Goal: Task Accomplishment & Management: Use online tool/utility

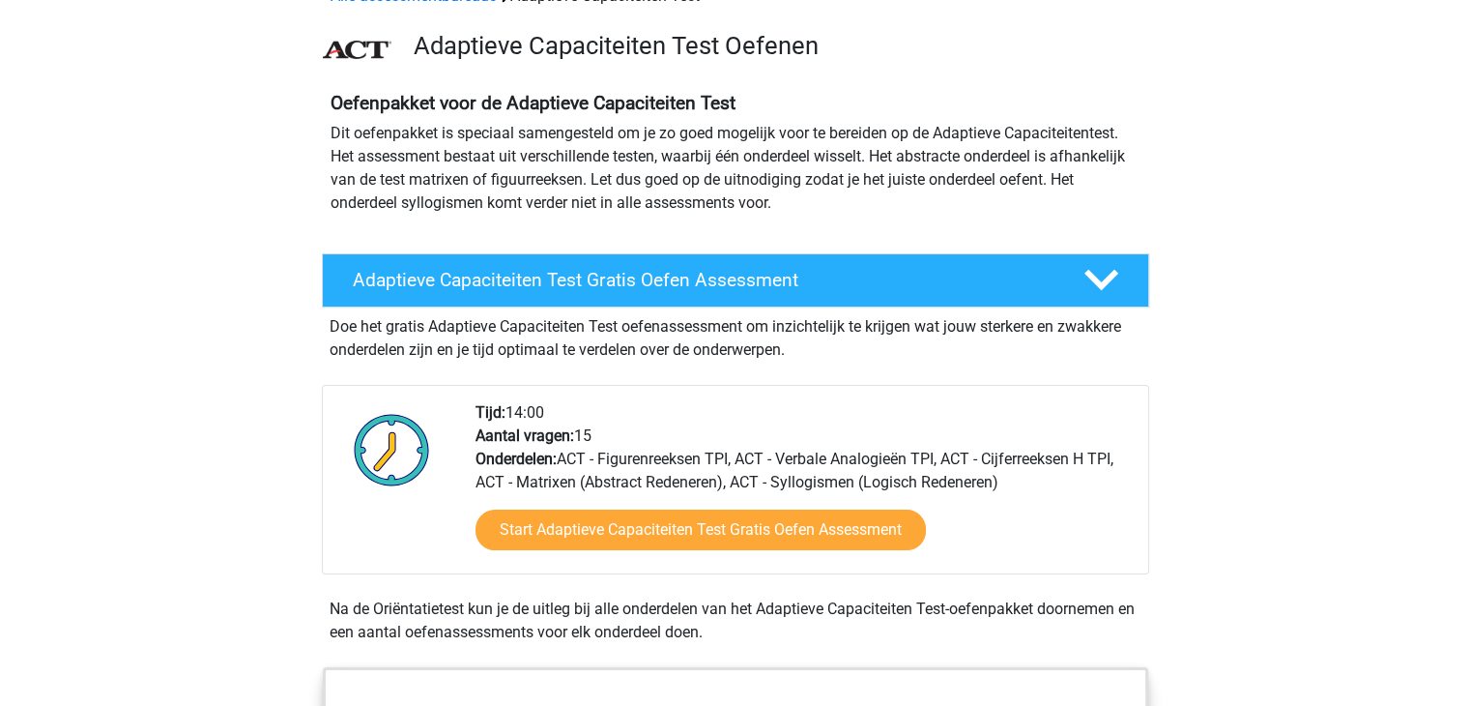
scroll to position [116, 0]
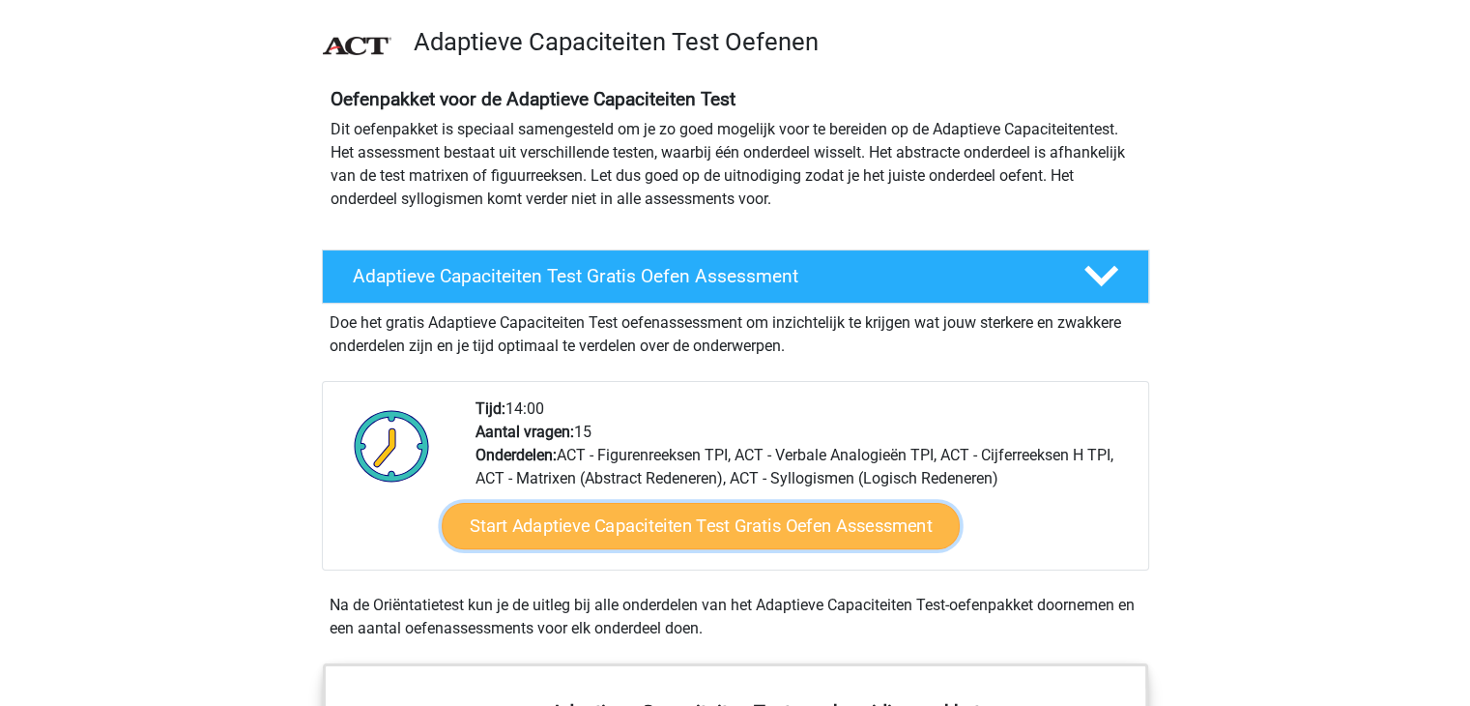
click at [775, 516] on link "Start Adaptieve Capaciteiten Test Gratis Oefen Assessment" at bounding box center [701, 526] width 518 height 46
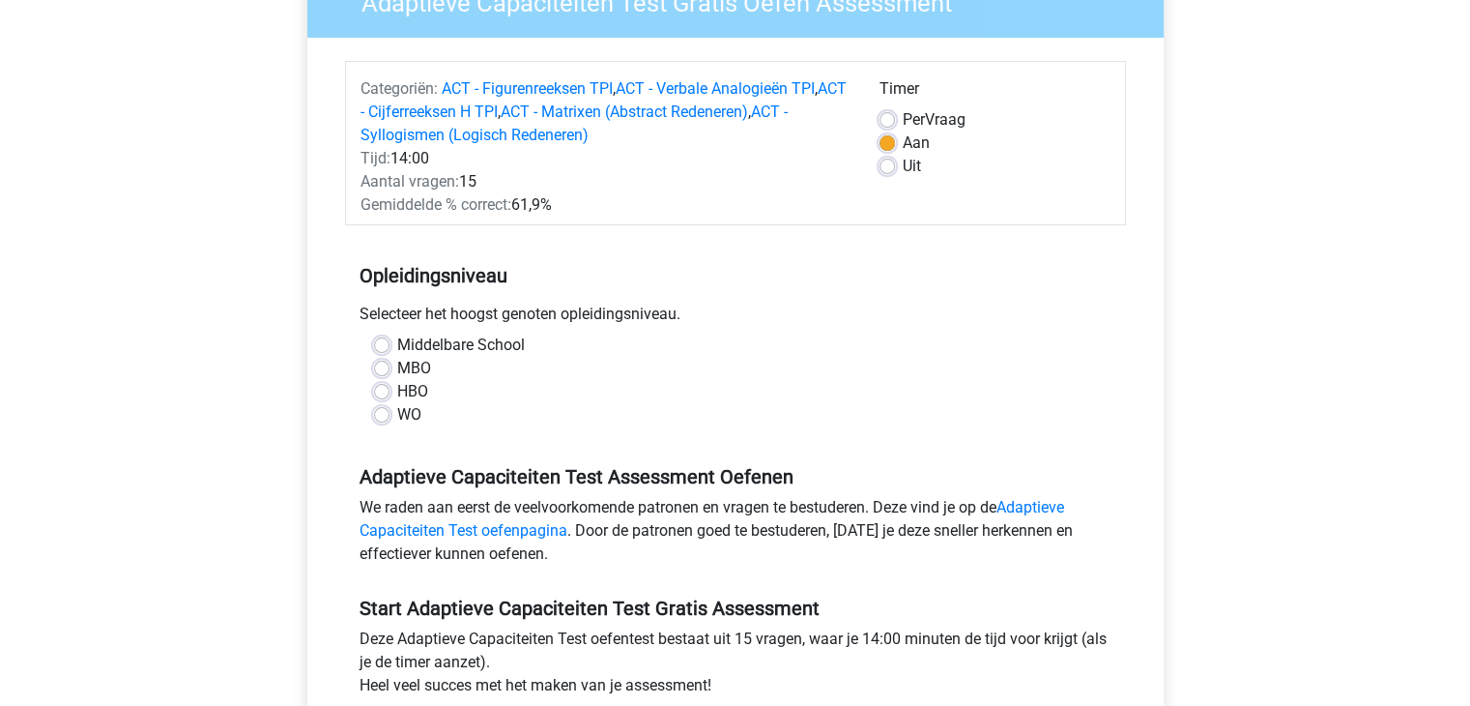
scroll to position [193, 0]
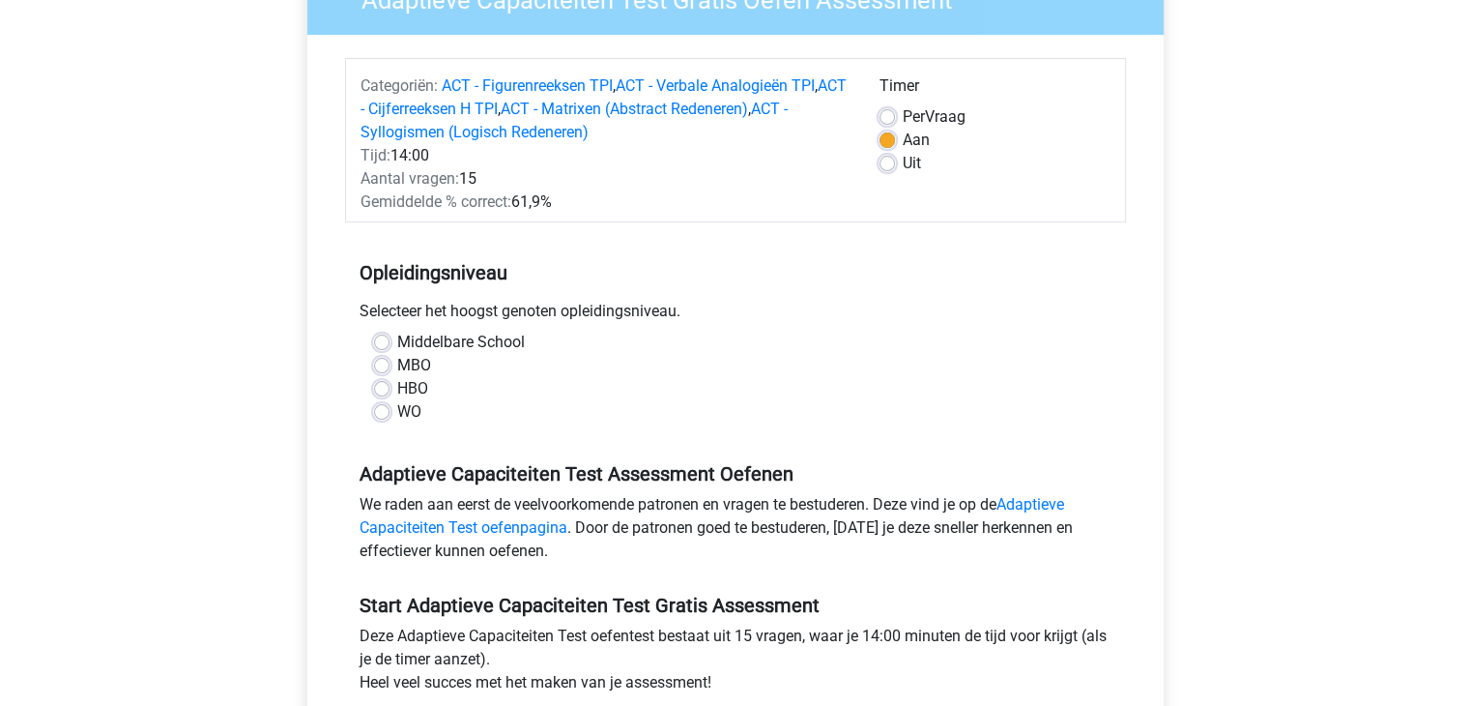
click at [397, 342] on label "Middelbare School" at bounding box center [461, 342] width 128 height 23
click at [381, 342] on input "Middelbare School" at bounding box center [381, 340] width 15 height 19
radio input "true"
click at [374, 354] on input "MBO" at bounding box center [381, 363] width 15 height 19
radio input "true"
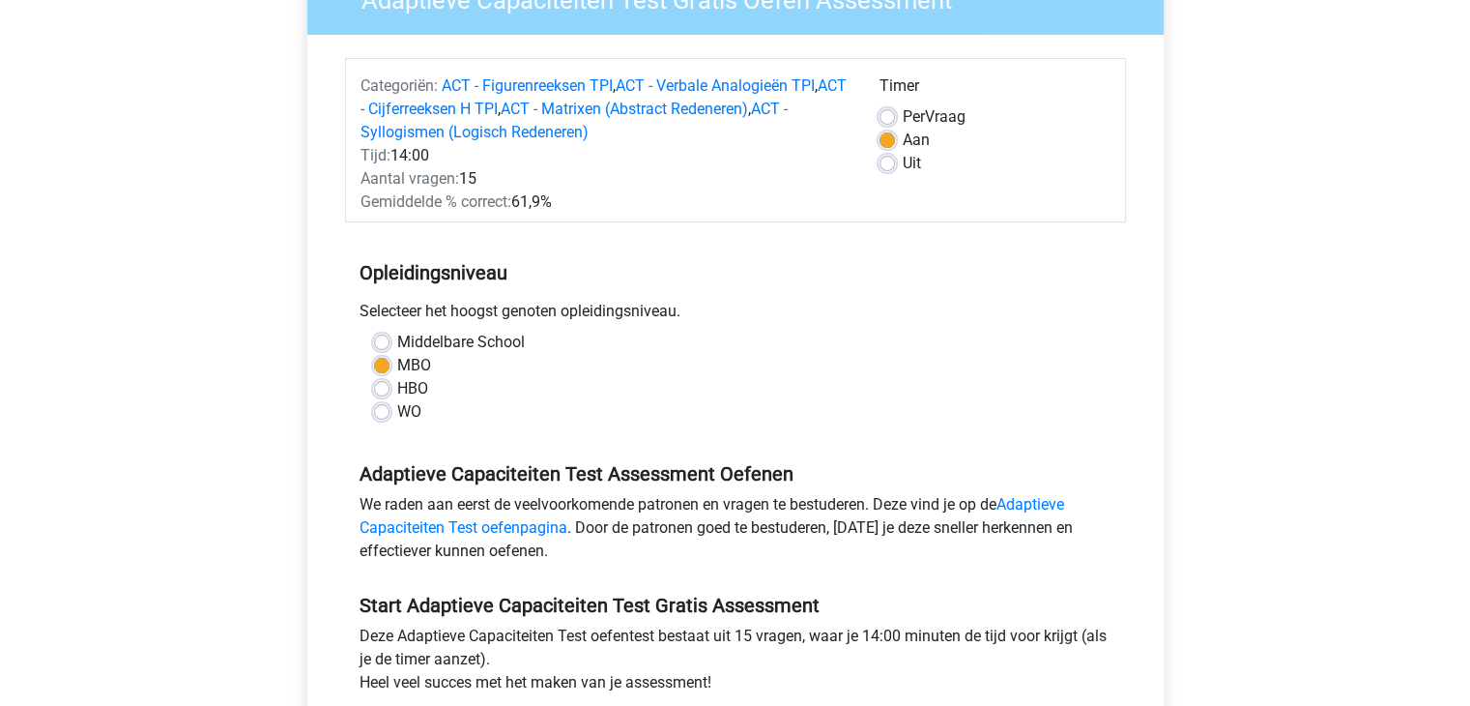
click at [374, 377] on input "HBO" at bounding box center [381, 386] width 15 height 19
radio input "true"
click at [374, 400] on input "WO" at bounding box center [381, 409] width 15 height 19
radio input "true"
click at [374, 331] on input "Middelbare School" at bounding box center [381, 340] width 15 height 19
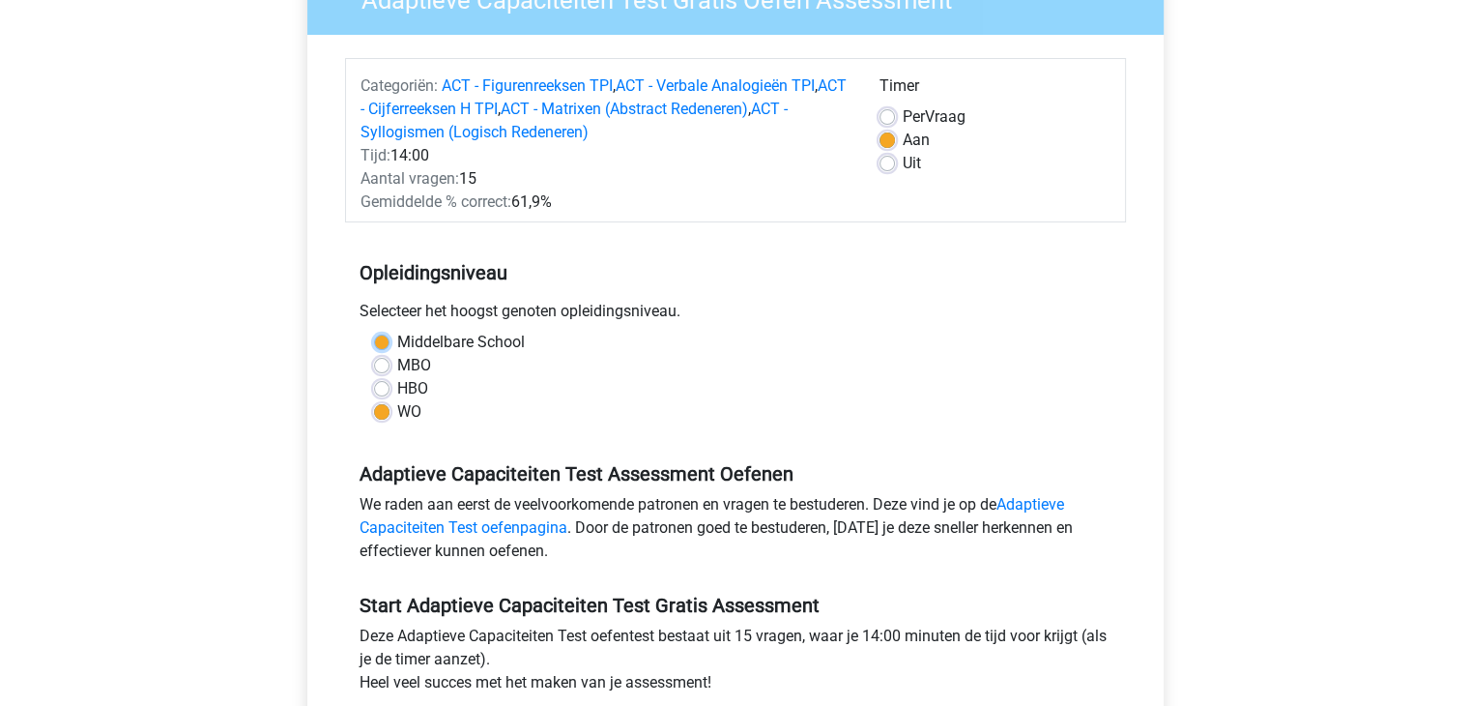
radio input "true"
click at [374, 354] on input "MBO" at bounding box center [381, 363] width 15 height 19
radio input "true"
click at [270, 398] on div "Registreer" at bounding box center [735, 590] width 1470 height 1566
click at [397, 339] on label "Middelbare School" at bounding box center [461, 342] width 128 height 23
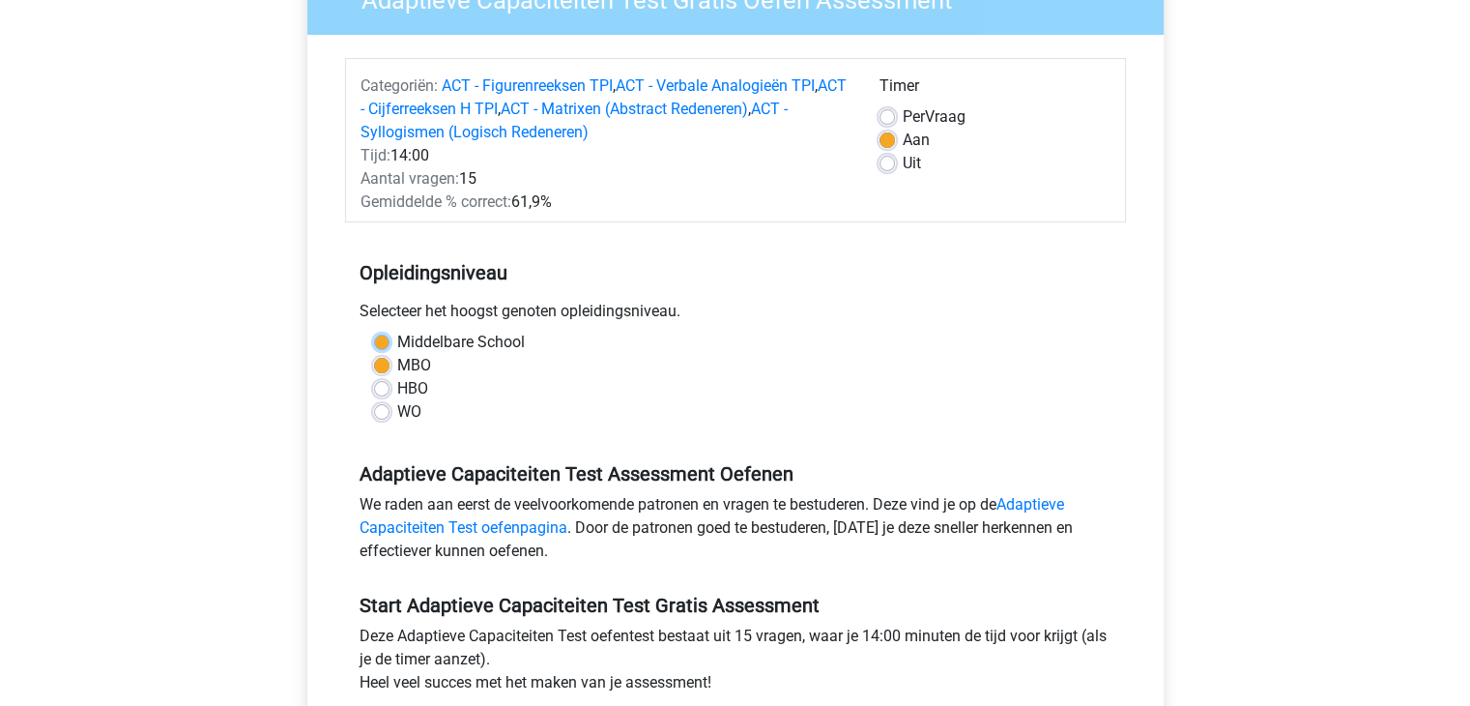
click at [383, 339] on input "Middelbare School" at bounding box center [381, 340] width 15 height 19
radio input "true"
click at [397, 339] on label "Middelbare School" at bounding box center [461, 342] width 128 height 23
click at [383, 339] on input "Middelbare School" at bounding box center [381, 340] width 15 height 19
click at [298, 351] on div "Adaptieve Capaciteiten Test Gratis Oefen Assessment Categoriën: ACT - Figurenre…" at bounding box center [735, 398] width 887 height 928
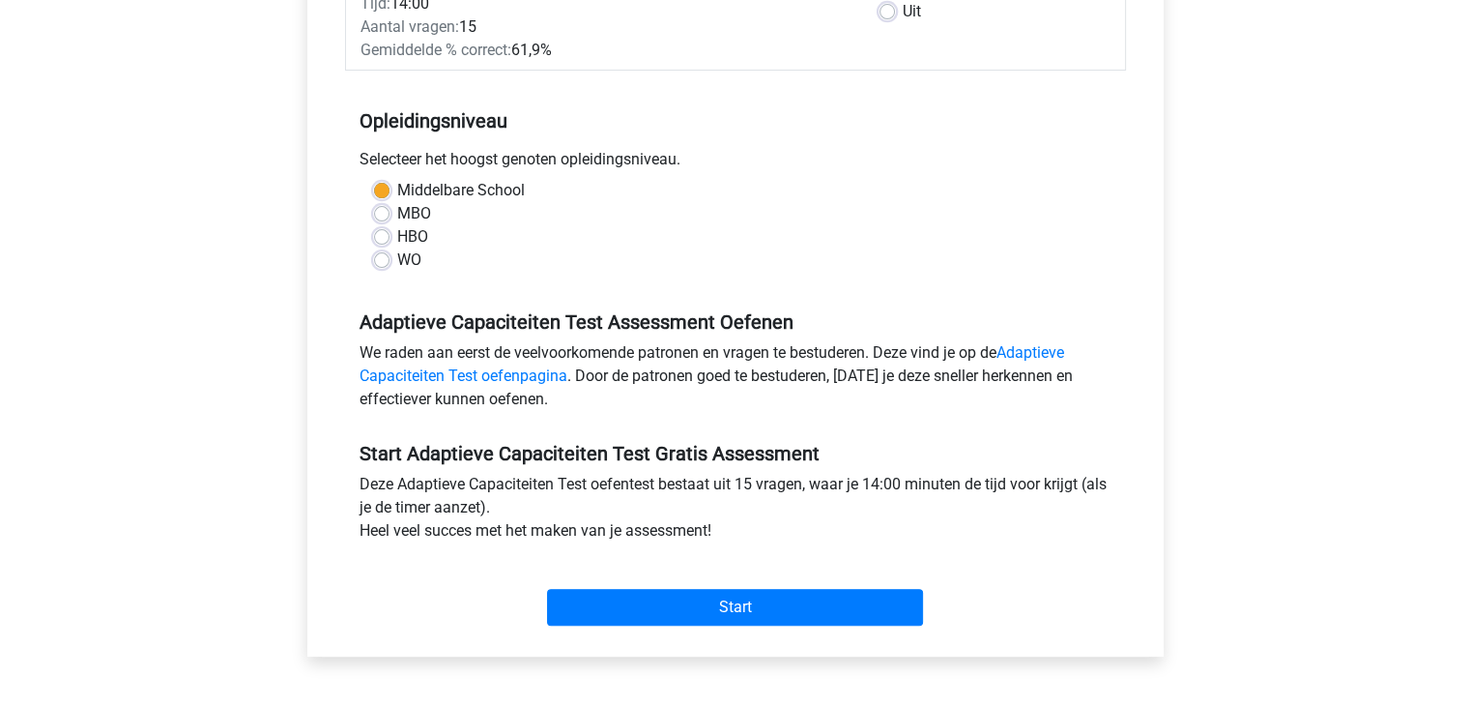
scroll to position [348, 0]
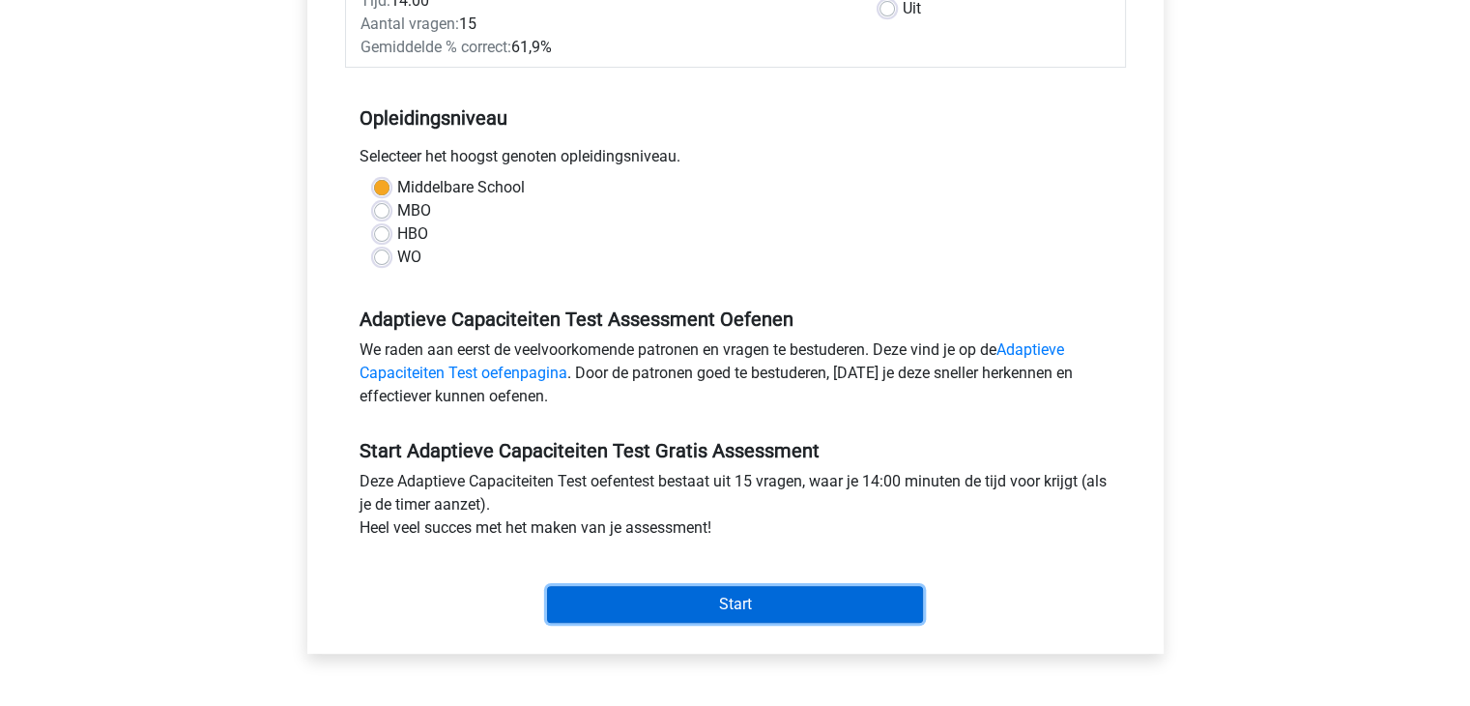
click at [726, 593] on input "Start" at bounding box center [735, 604] width 376 height 37
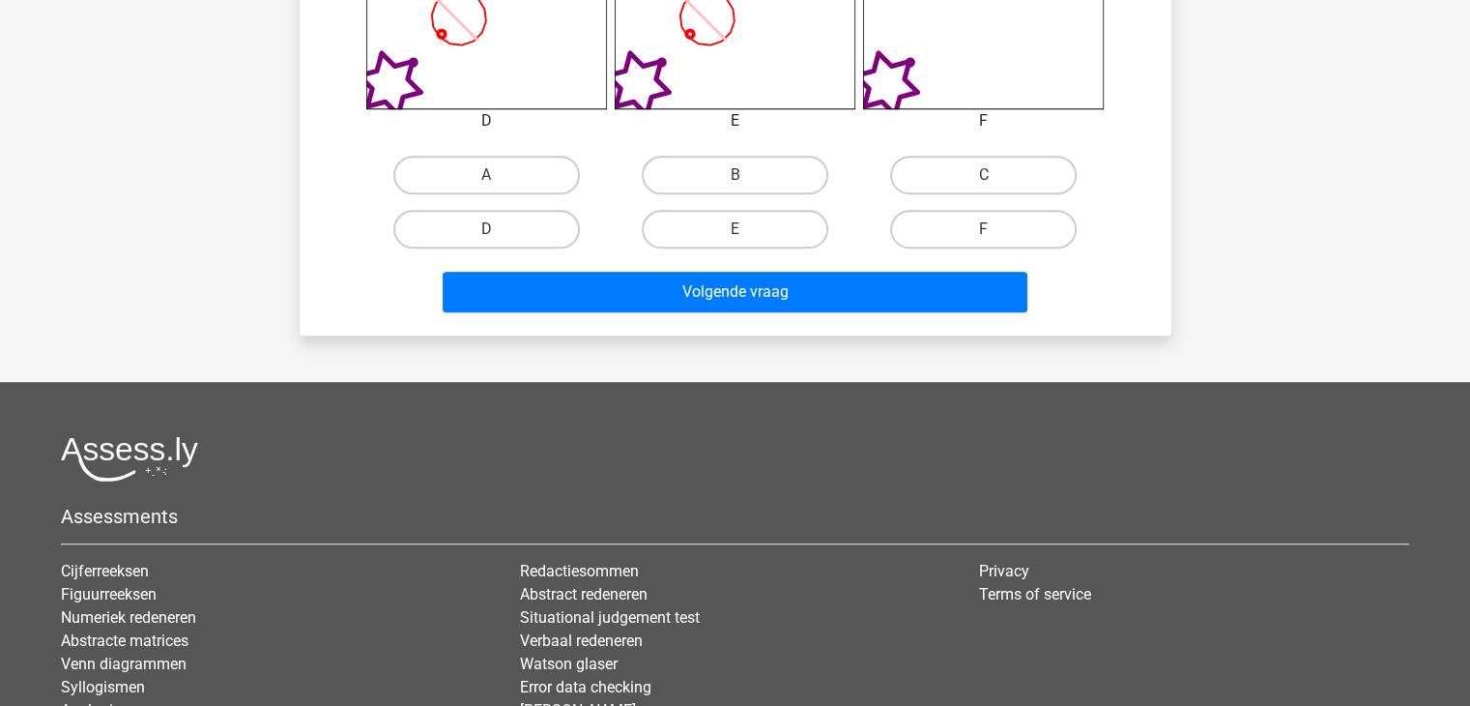
scroll to position [967, 0]
